Goal: Task Accomplishment & Management: Use online tool/utility

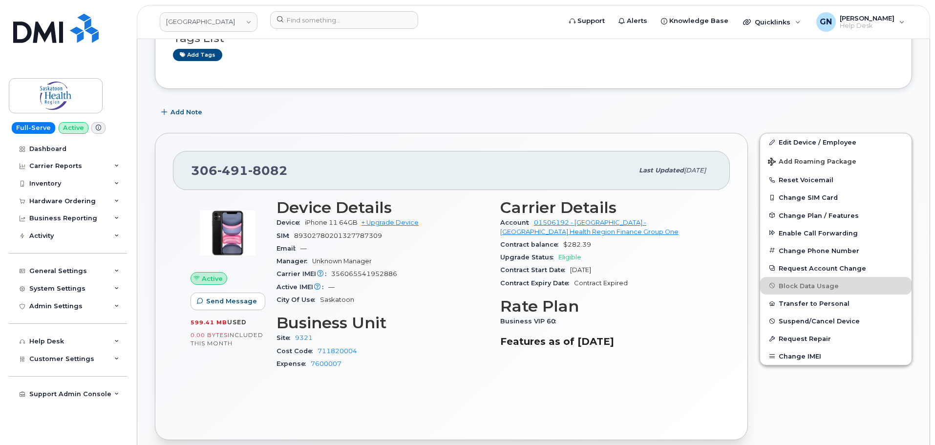
scroll to position [146, 0]
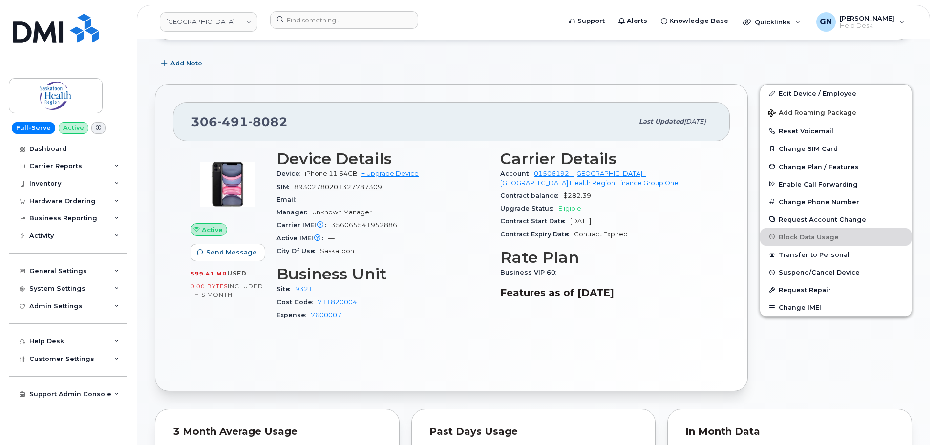
click at [364, 223] on span "356065541952886" at bounding box center [364, 224] width 66 height 7
copy span "356065541952886"
click at [829, 187] on span "Enable Call Forwarding" at bounding box center [817, 183] width 79 height 7
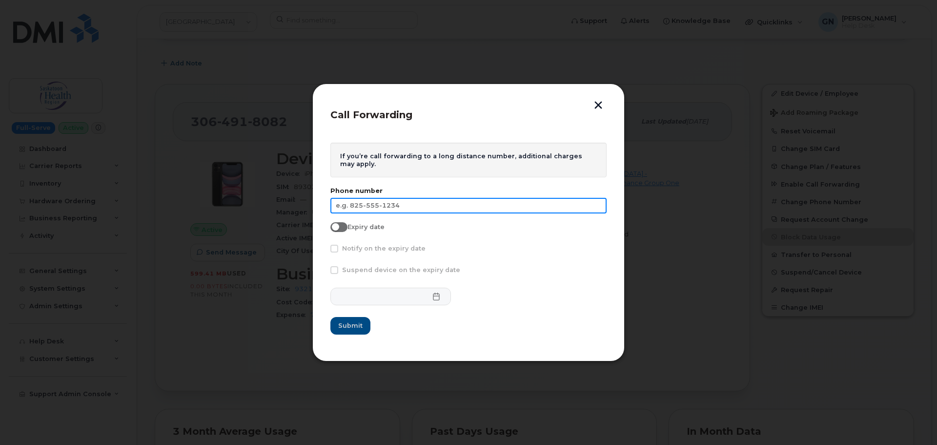
click at [403, 205] on input "text" at bounding box center [469, 206] width 276 height 16
paste input "[PHONE_NUMBER]"
type input "[PHONE_NUMBER]"
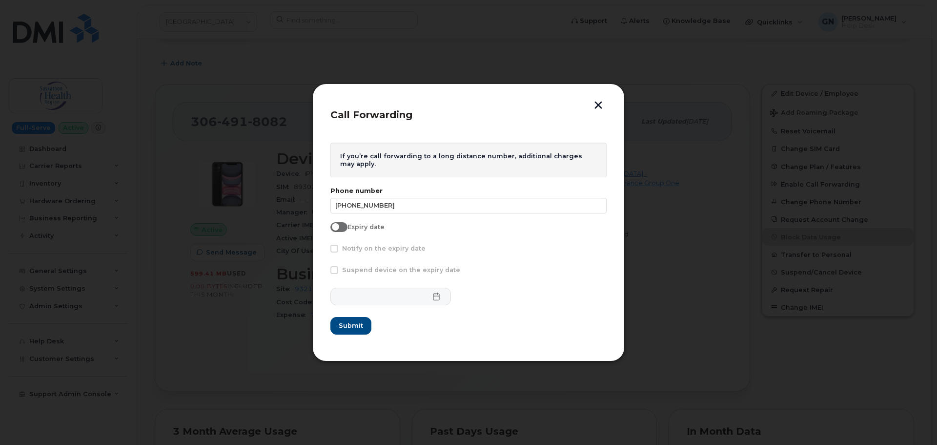
click at [600, 106] on button "button" at bounding box center [598, 106] width 15 height 10
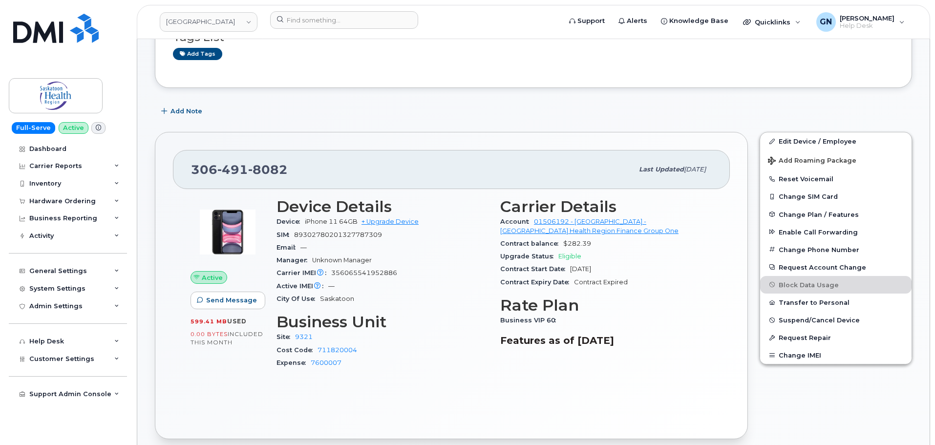
scroll to position [98, 0]
click at [788, 235] on span "Enable Call Forwarding" at bounding box center [817, 232] width 79 height 7
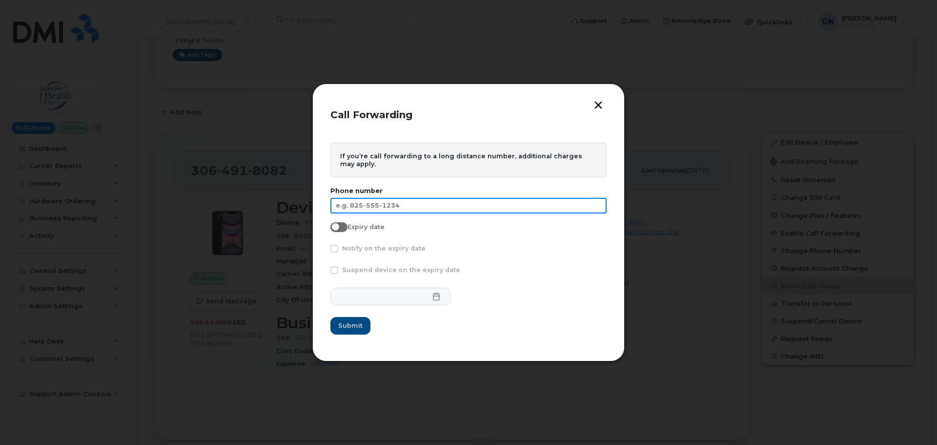
click at [412, 203] on input "text" at bounding box center [469, 206] width 276 height 16
paste input "[PHONE_NUMBER]"
type input "[PHONE_NUMBER]"
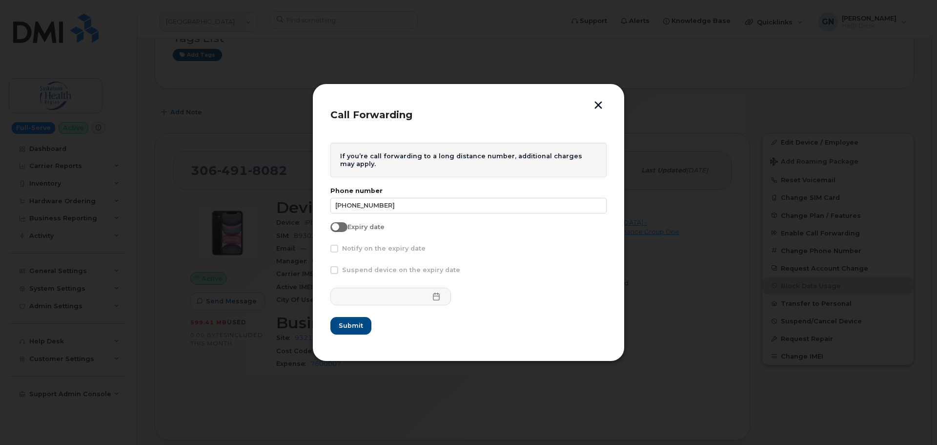
click at [600, 107] on button "button" at bounding box center [598, 106] width 15 height 10
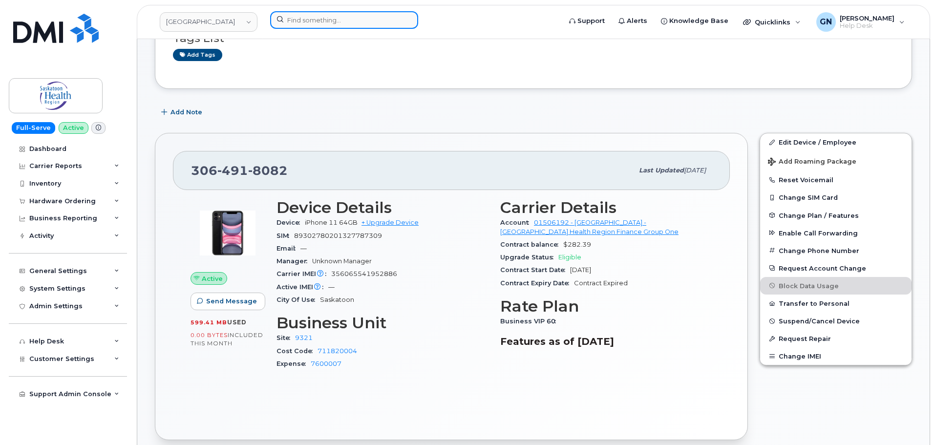
click at [312, 22] on input at bounding box center [344, 20] width 148 height 18
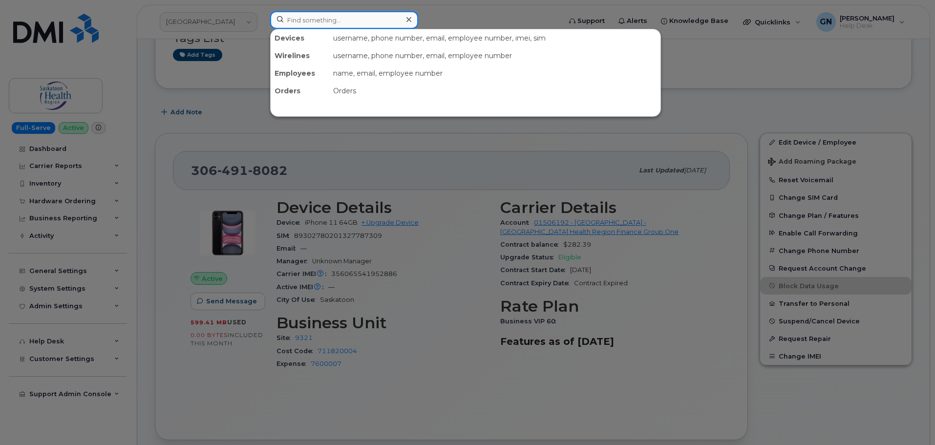
paste input "7857477935"
type input "7857477935"
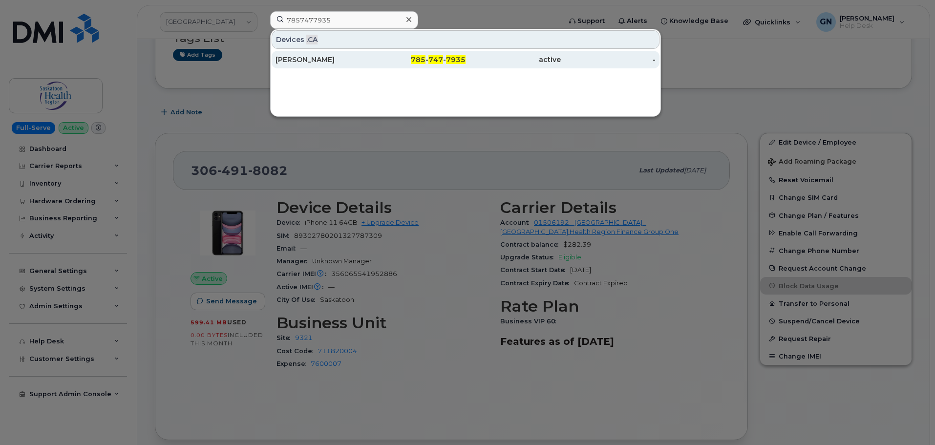
click at [378, 59] on div "785 - 747 - 7935" at bounding box center [418, 60] width 95 height 10
click at [322, 59] on div "[PERSON_NAME]" at bounding box center [322, 60] width 95 height 10
click at [364, 62] on div "[PERSON_NAME]" at bounding box center [322, 60] width 95 height 10
